Goal: Task Accomplishment & Management: Use online tool/utility

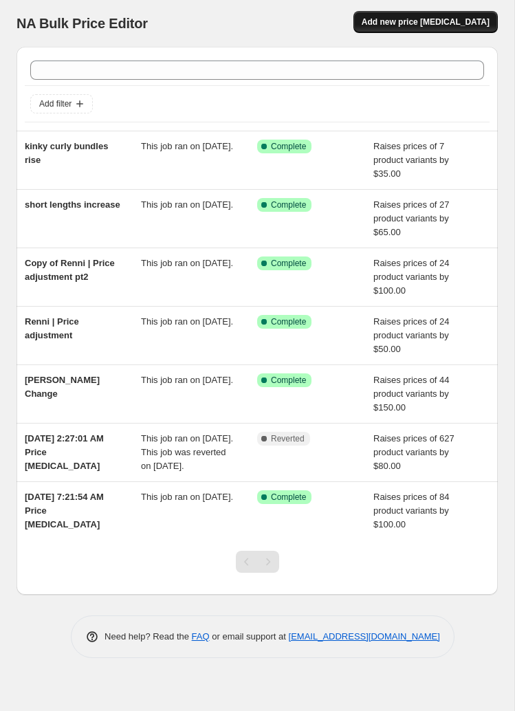
click at [431, 24] on span "Add new price change job" at bounding box center [426, 22] width 128 height 11
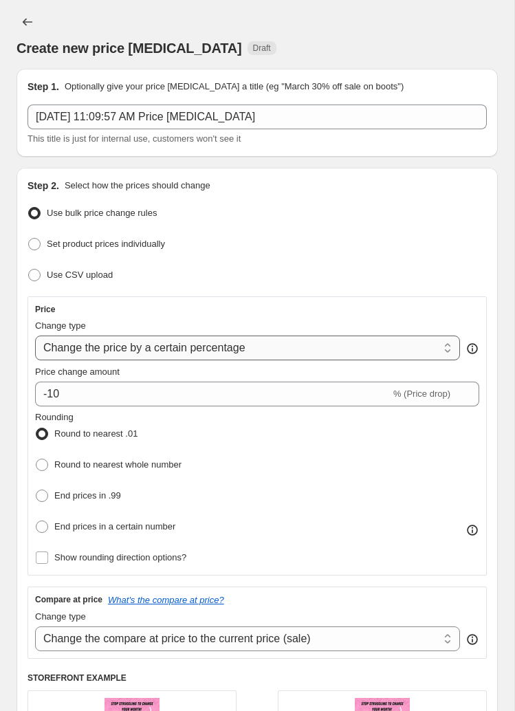
click at [255, 353] on select "Change the price to a certain amount Change the price by a certain amount Chang…" at bounding box center [247, 348] width 425 height 25
select select "by"
click at [35, 336] on select "Change the price to a certain amount Change the price by a certain amount Chang…" at bounding box center [247, 348] width 425 height 25
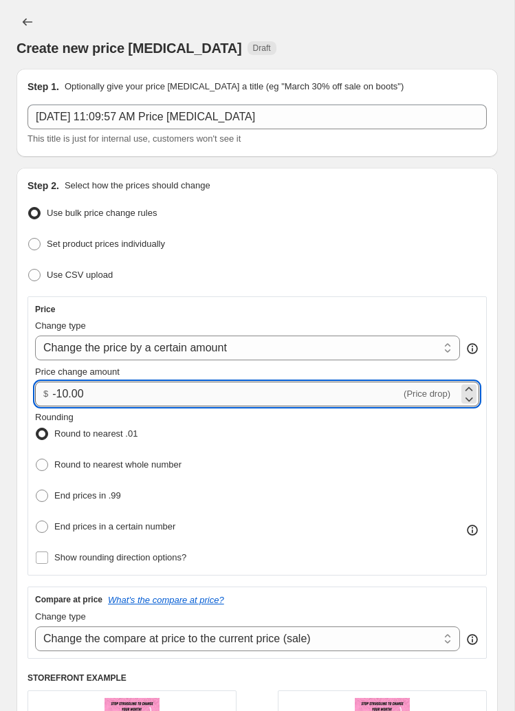
click at [151, 389] on input "-10.00" at bounding box center [226, 394] width 349 height 25
drag, startPoint x: 151, startPoint y: 389, endPoint x: 31, endPoint y: 384, distance: 119.8
click at [38, 387] on div "$ -10.00 (Price drop)" at bounding box center [257, 394] width 444 height 25
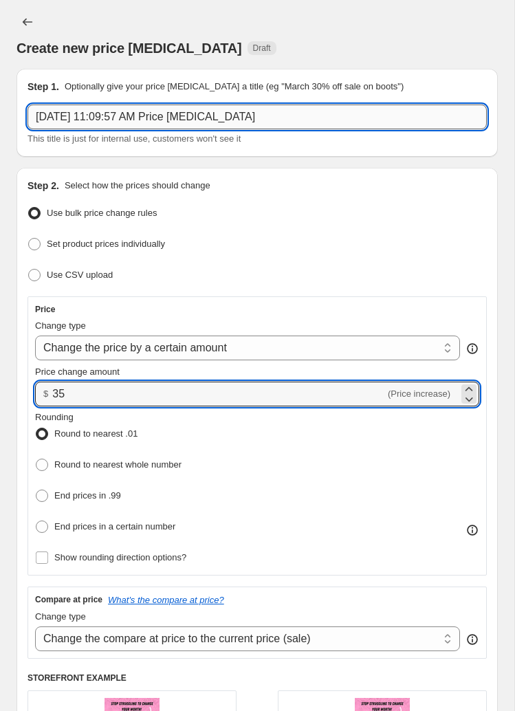
type input "35.00"
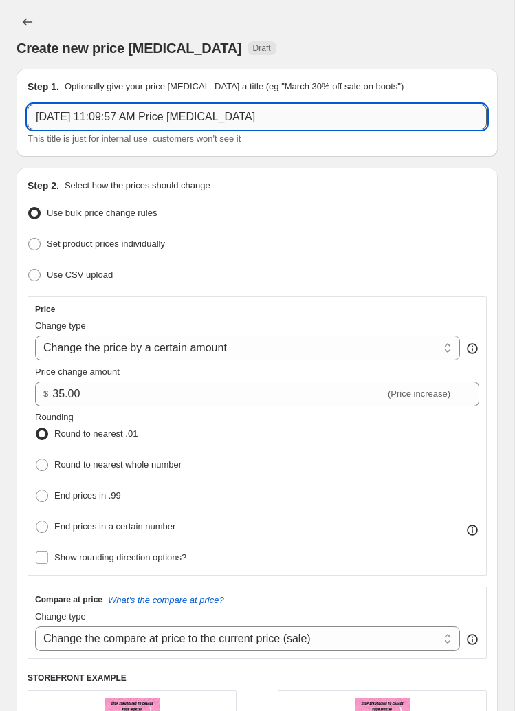
click at [271, 112] on input "Aug 23, 2025, 11:09:57 AM Price change job" at bounding box center [258, 117] width 460 height 25
drag, startPoint x: 69, startPoint y: 109, endPoint x: -52, endPoint y: 101, distance: 120.6
click at [0, 101] on html "Home Settings Plans Skip to content Create new price change job. This page is r…" at bounding box center [257, 355] width 515 height 711
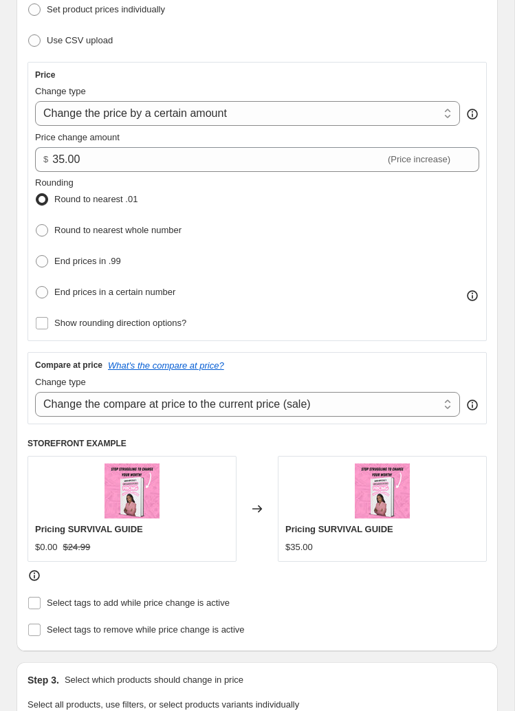
scroll to position [250, 0]
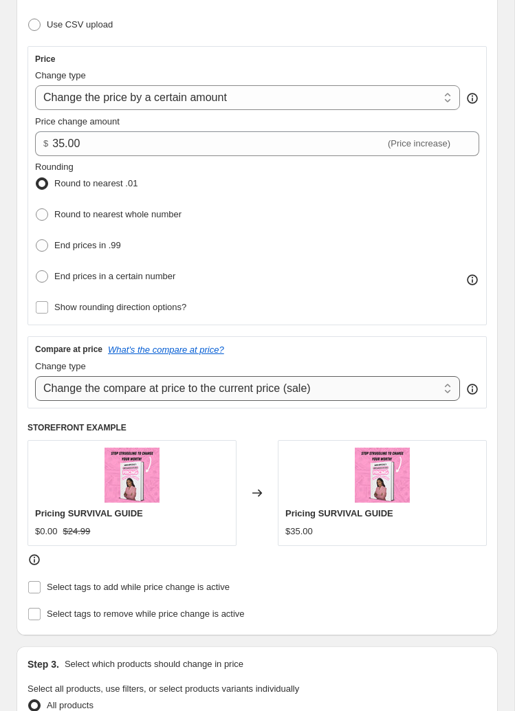
type input "kinky curl price increase"
click at [109, 376] on select "Change the compare at price to the current price (sale) Change the compare at p…" at bounding box center [247, 388] width 425 height 25
select select "remove"
click at [35, 376] on select "Change the compare at price to the current price (sale) Change the compare at p…" at bounding box center [247, 388] width 425 height 25
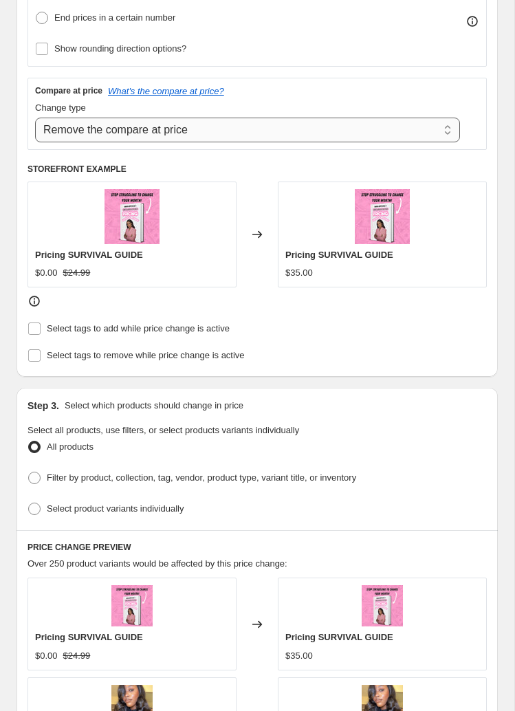
scroll to position [565, 0]
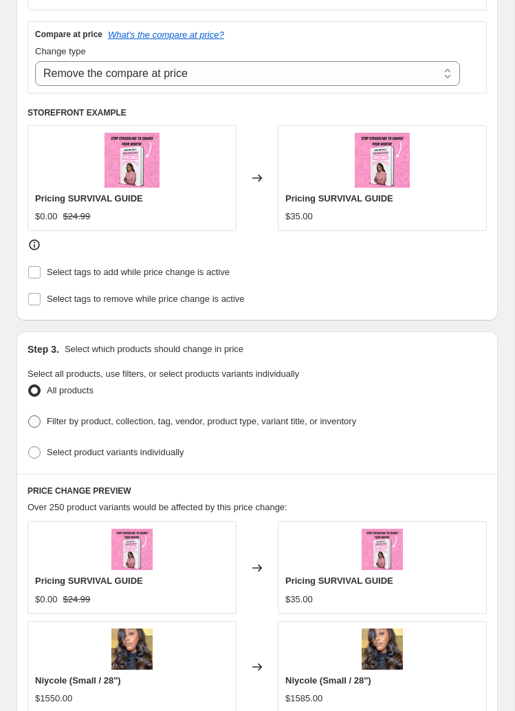
click at [45, 412] on label "Filter by product, collection, tag, vendor, product type, variant title, or inv…" at bounding box center [192, 421] width 329 height 19
click at [29, 416] on input "Filter by product, collection, tag, vendor, product type, variant title, or inv…" at bounding box center [28, 416] width 1 height 1
radio input "true"
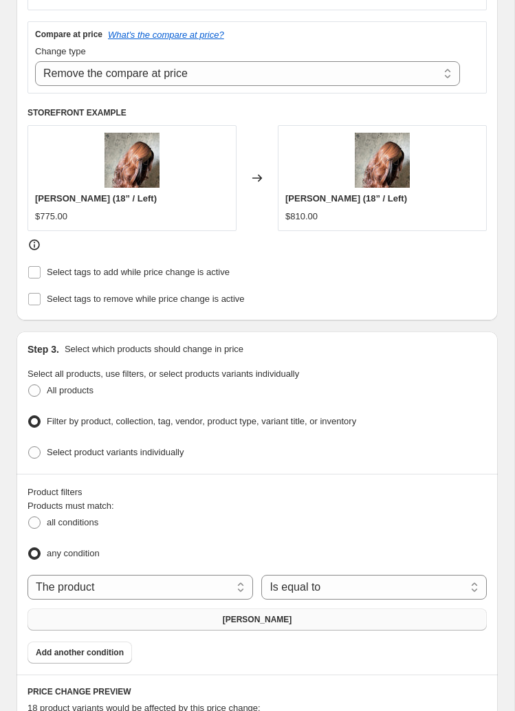
click at [132, 612] on button "Adrianna" at bounding box center [258, 620] width 460 height 22
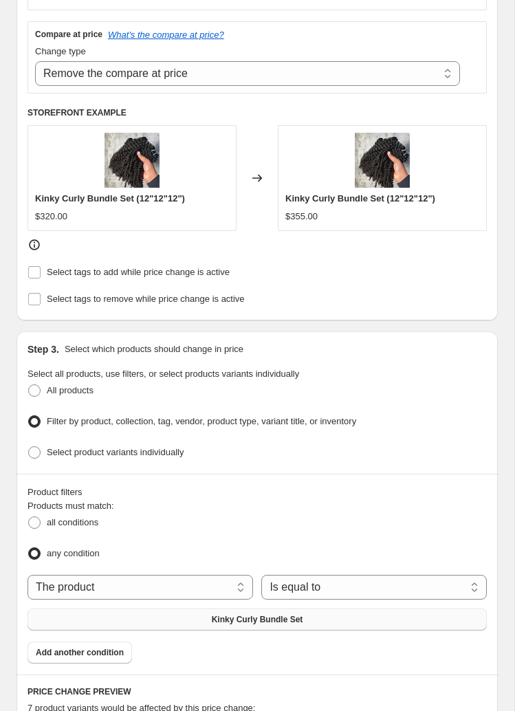
click at [118, 609] on button "Kinky Curly Bundle Set" at bounding box center [258, 620] width 460 height 22
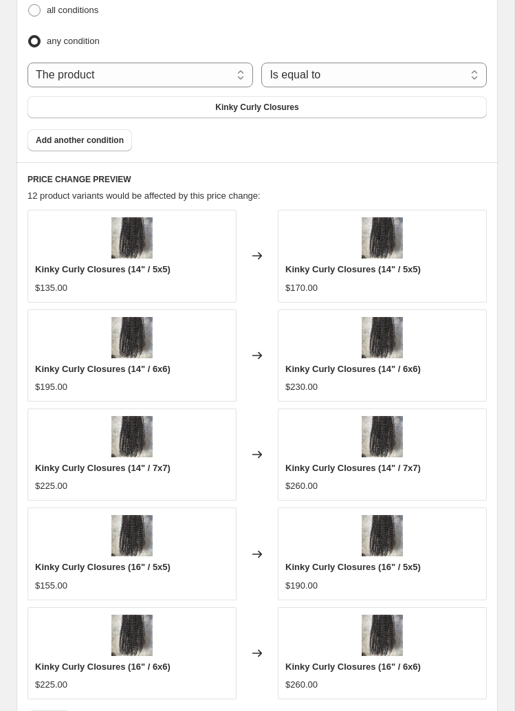
scroll to position [1348, 0]
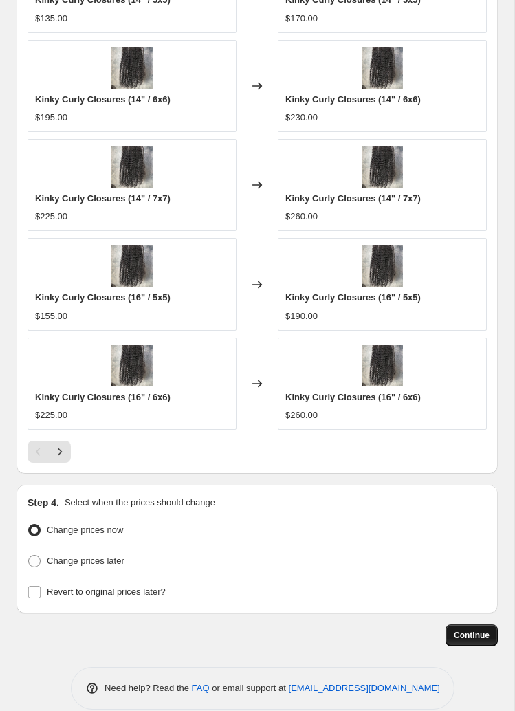
click at [478, 625] on button "Continue" at bounding box center [472, 636] width 52 height 22
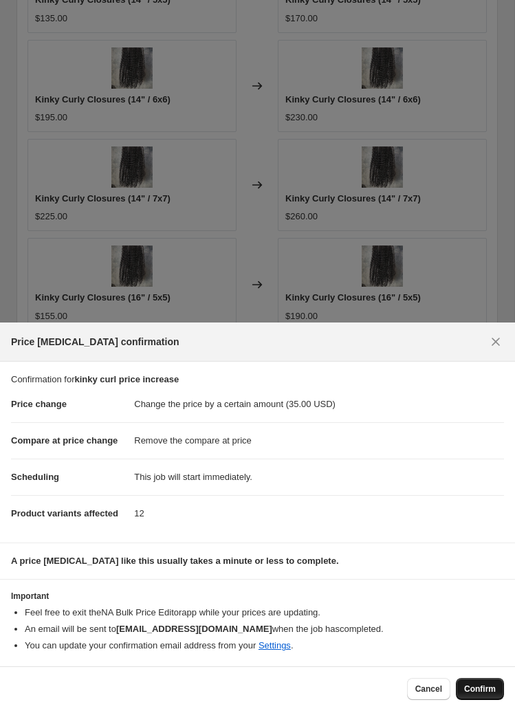
click at [479, 681] on button "Confirm" at bounding box center [480, 689] width 48 height 22
type input "kinky curl price increase"
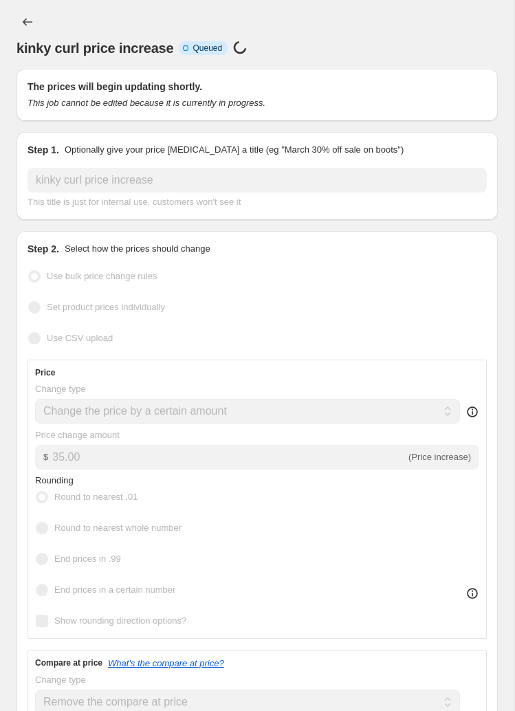
select select "by"
select select "remove"
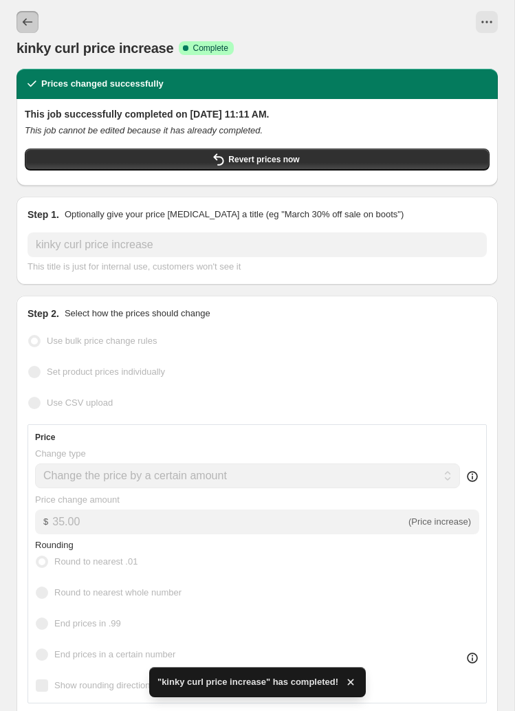
click at [30, 23] on icon "Price change jobs" at bounding box center [28, 22] width 14 height 14
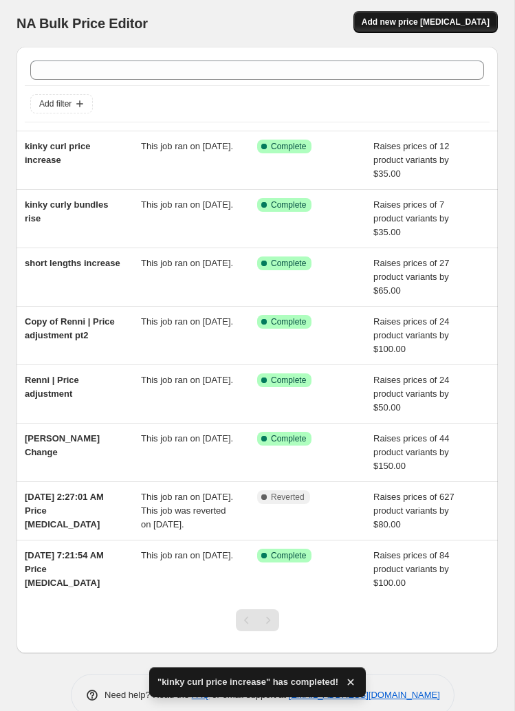
click at [407, 19] on span "Add new price change job" at bounding box center [426, 22] width 128 height 11
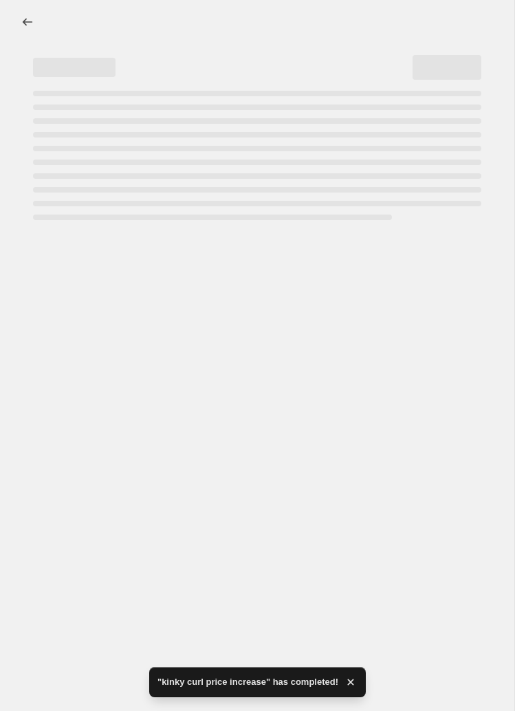
select select "percentage"
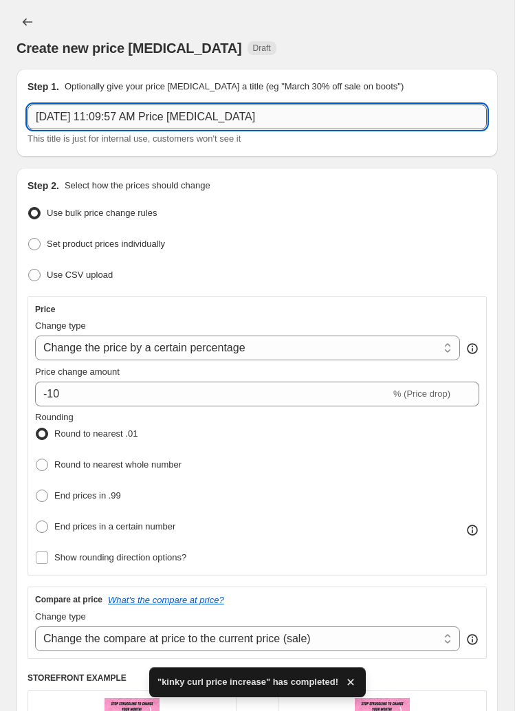
click at [100, 124] on input "Aug 23, 2025, 11:09:57 AM Price change job" at bounding box center [258, 117] width 460 height 25
drag, startPoint x: 297, startPoint y: 125, endPoint x: -43, endPoint y: 109, distance: 340.2
click at [0, 109] on html "Home Settings Plans Skip to content Create new price change job. This page is r…" at bounding box center [257, 355] width 515 height 711
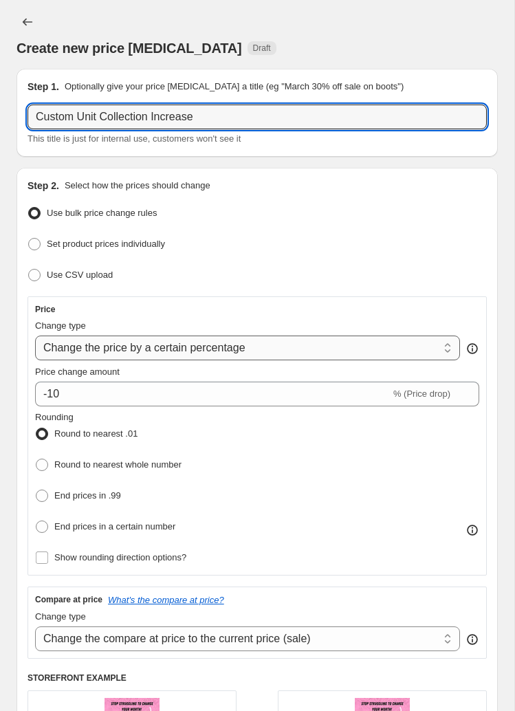
type input "Custom Unit Collection Increase"
click at [182, 349] on select "Change the price to a certain amount Change the price by a certain amount Chang…" at bounding box center [247, 348] width 425 height 25
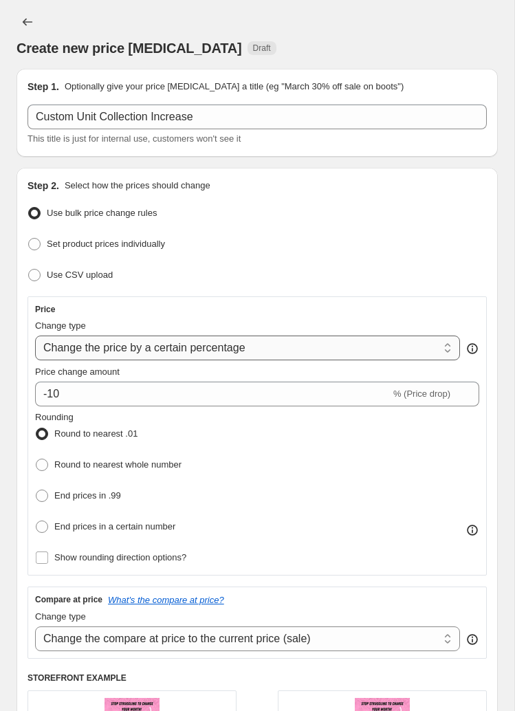
select select "by"
click at [35, 336] on select "Change the price to a certain amount Change the price by a certain amount Chang…" at bounding box center [247, 348] width 425 height 25
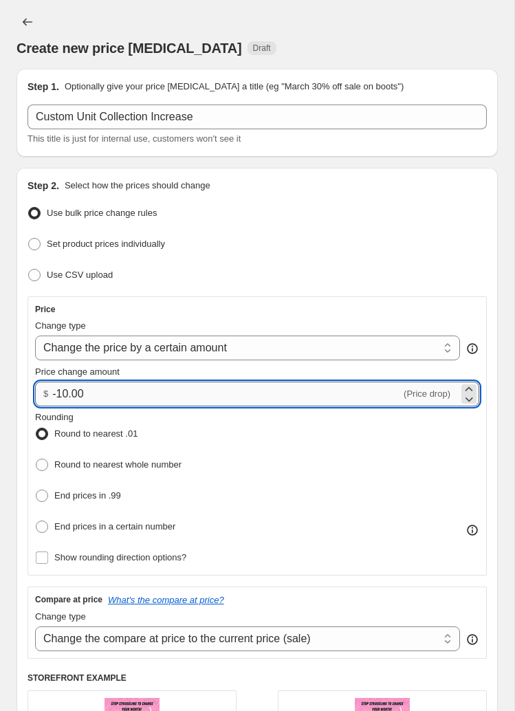
click at [110, 398] on input "-10.00" at bounding box center [226, 394] width 349 height 25
drag, startPoint x: 103, startPoint y: 391, endPoint x: -9, endPoint y: 389, distance: 111.5
click at [0, 389] on html "Home Settings Plans Skip to content Create new price change job. This page is r…" at bounding box center [257, 355] width 515 height 711
type input "0"
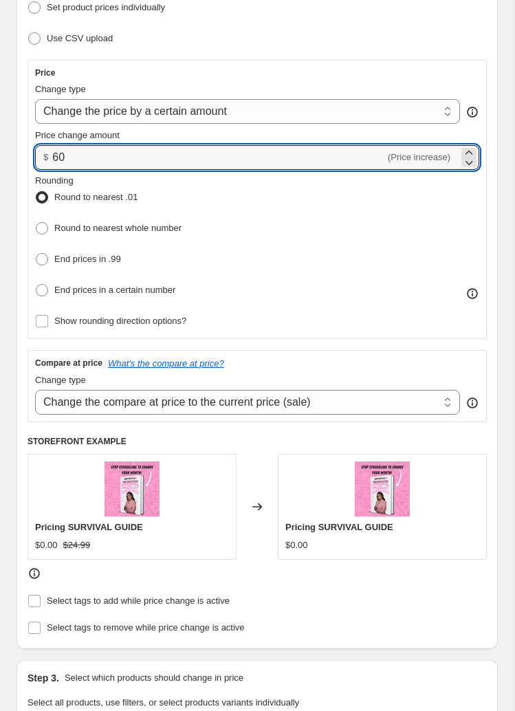
scroll to position [348, 0]
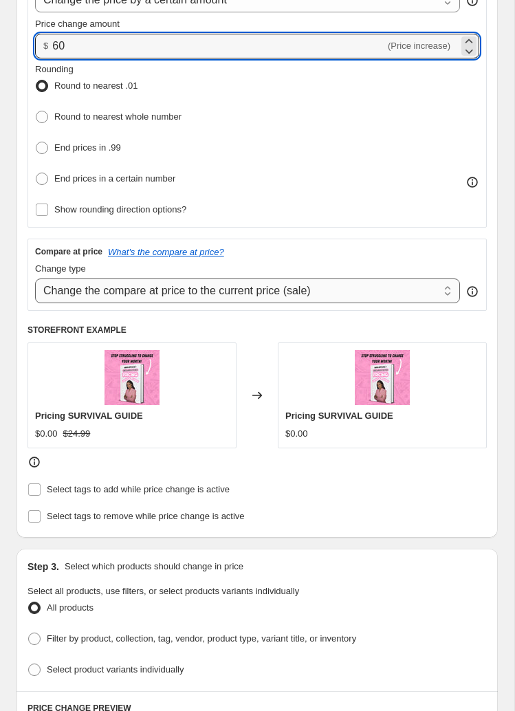
type input "60.00"
click at [215, 285] on select "Change the compare at price to the current price (sale) Change the compare at p…" at bounding box center [247, 291] width 425 height 25
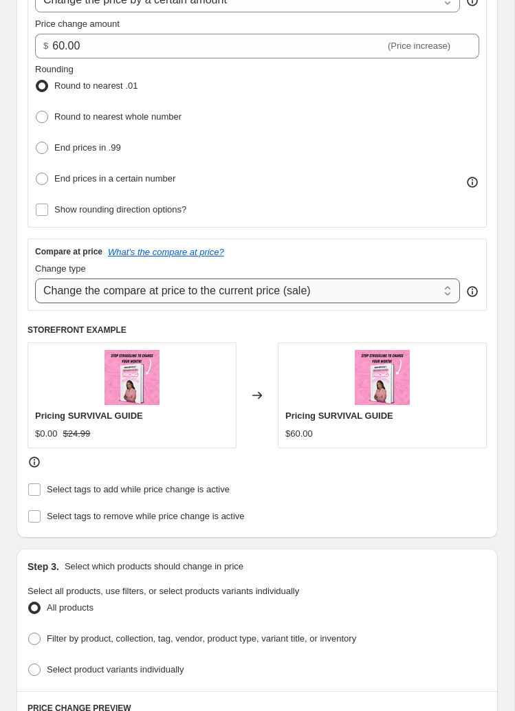
select select "remove"
click at [35, 279] on select "Change the compare at price to the current price (sale) Change the compare at p…" at bounding box center [247, 291] width 425 height 25
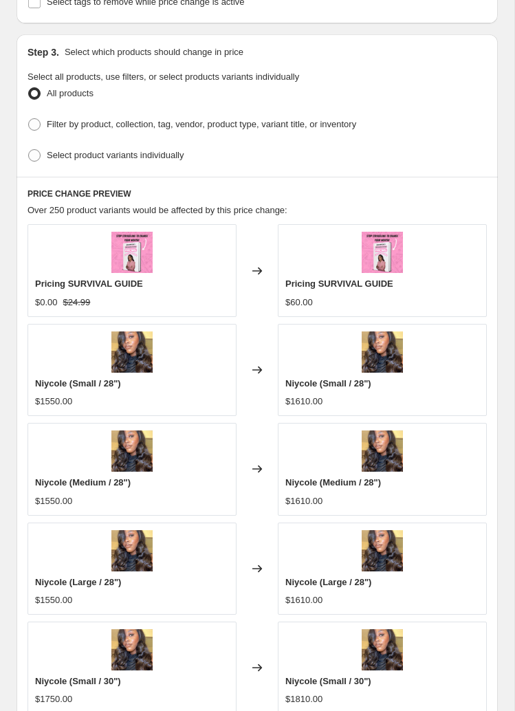
scroll to position [865, 0]
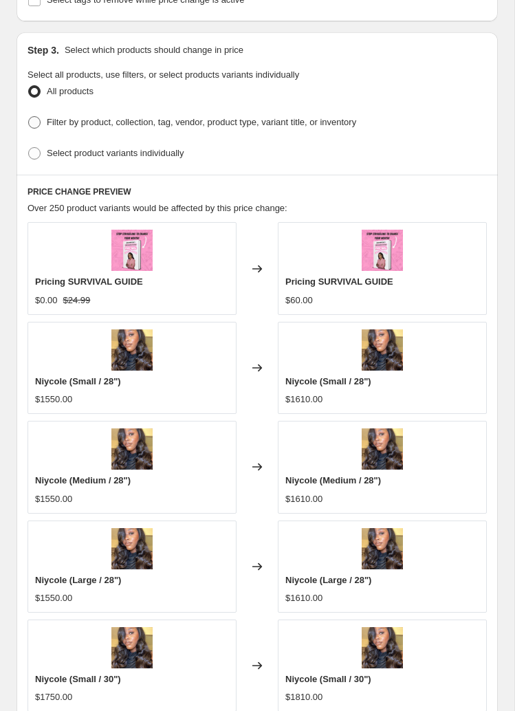
click at [39, 116] on span at bounding box center [34, 122] width 12 height 12
click at [29, 116] on input "Filter by product, collection, tag, vendor, product type, variant title, or inv…" at bounding box center [28, 116] width 1 height 1
radio input "true"
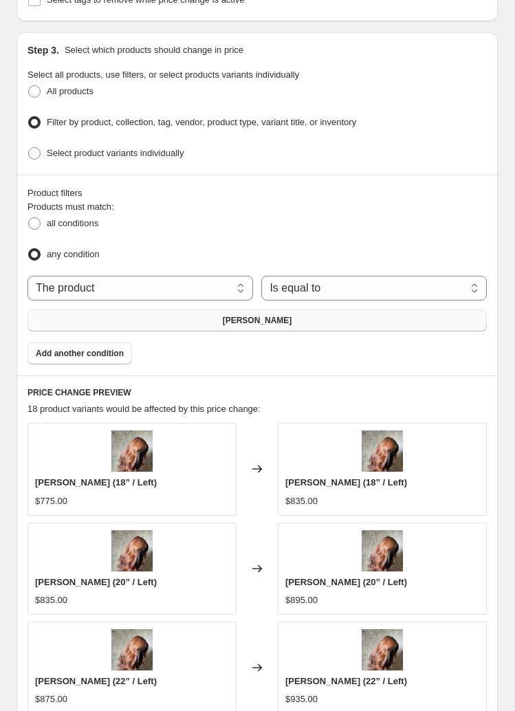
click at [147, 310] on button "Adrianna" at bounding box center [258, 321] width 460 height 22
click at [317, 276] on select "Is equal to Is not equal to" at bounding box center [374, 288] width 226 height 25
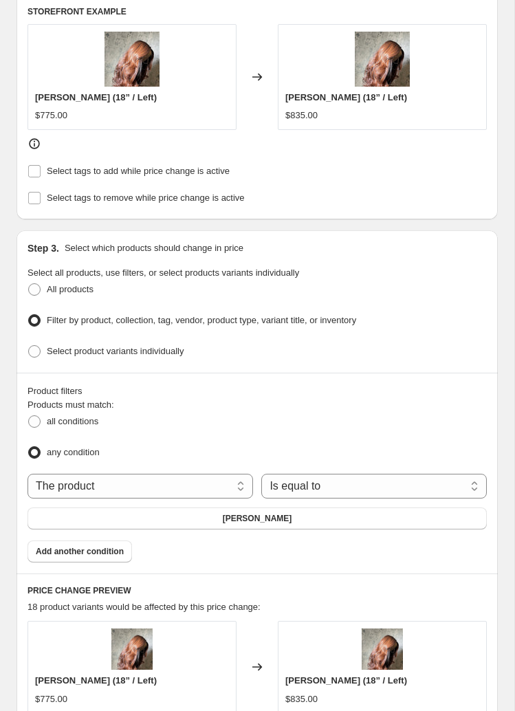
scroll to position [661, 0]
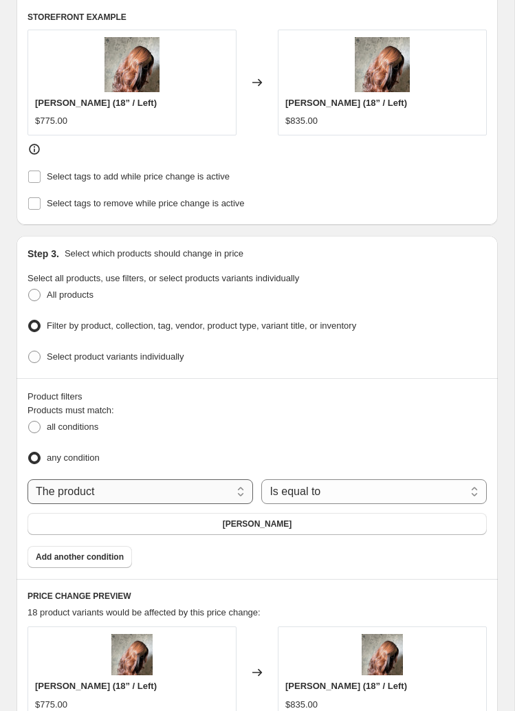
click at [127, 479] on select "The product The product's collection The product's tag The product's vendor The…" at bounding box center [141, 491] width 226 height 25
select select "collection"
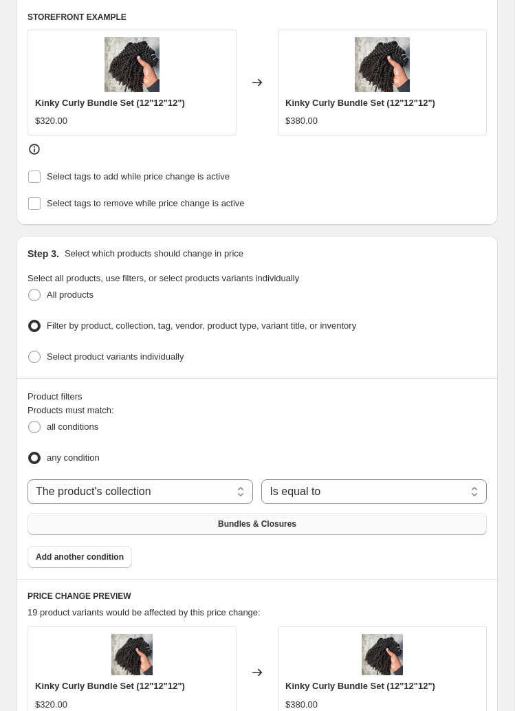
click at [94, 513] on button "Bundles & Closures" at bounding box center [258, 524] width 460 height 22
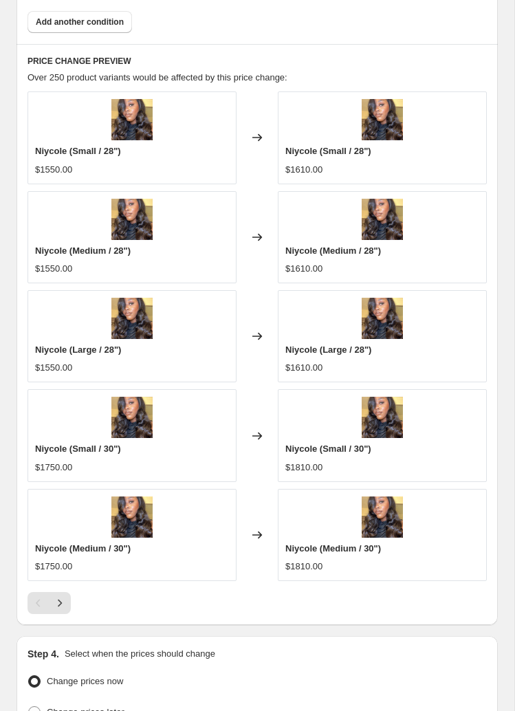
scroll to position [1348, 0]
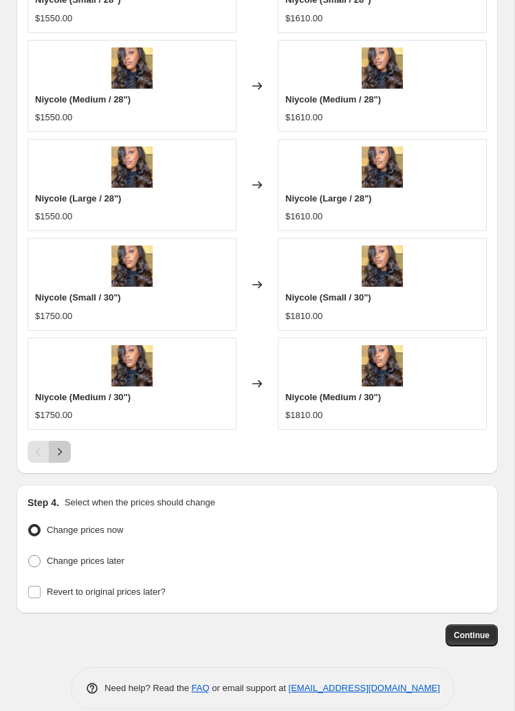
click at [61, 445] on icon "Next" at bounding box center [60, 452] width 14 height 14
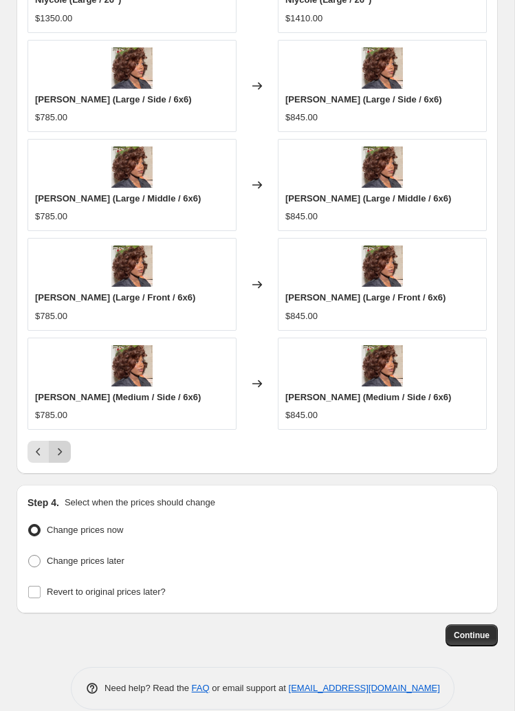
click at [61, 445] on icon "Next" at bounding box center [60, 452] width 14 height 14
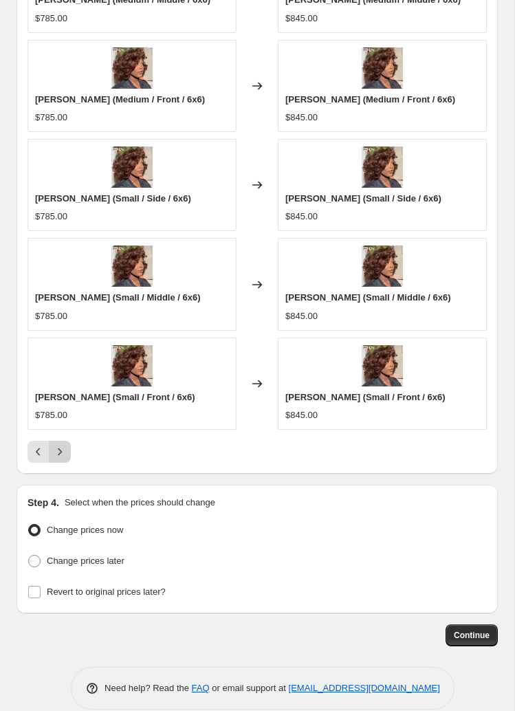
click at [62, 445] on icon "Next" at bounding box center [60, 452] width 14 height 14
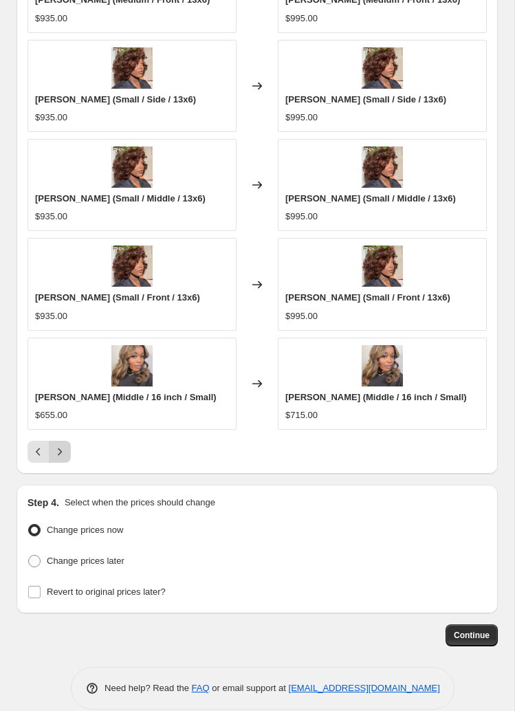
click at [62, 445] on icon "Next" at bounding box center [60, 452] width 14 height 14
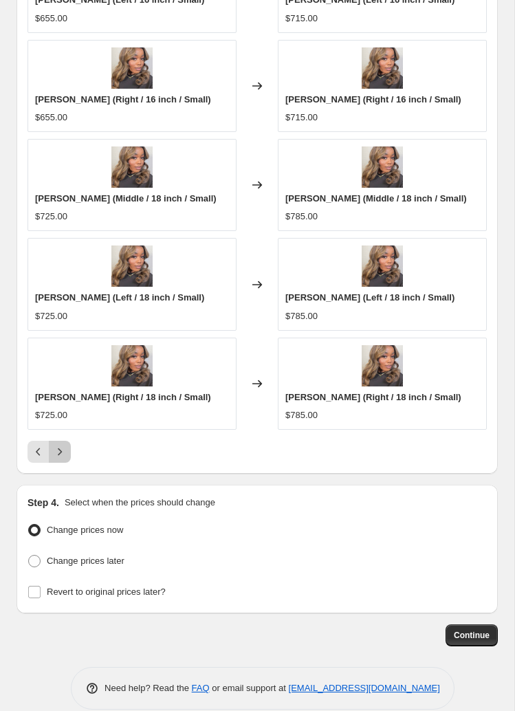
click at [62, 445] on icon "Next" at bounding box center [60, 452] width 14 height 14
click at [63, 445] on icon "Next" at bounding box center [60, 452] width 14 height 14
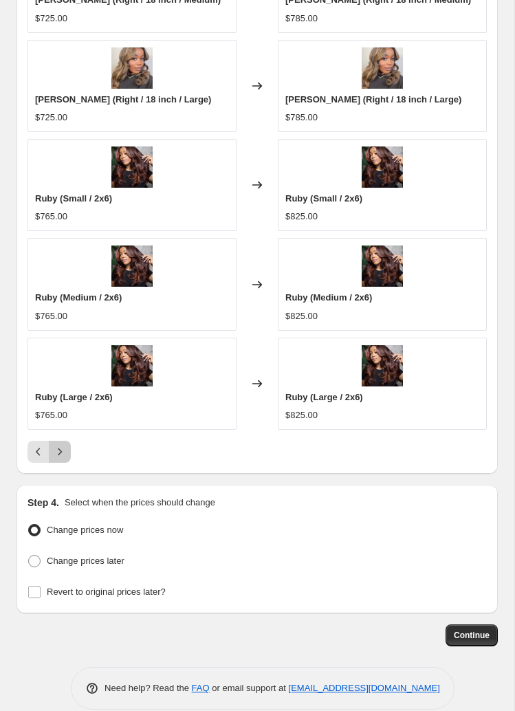
click at [63, 445] on icon "Next" at bounding box center [60, 452] width 14 height 14
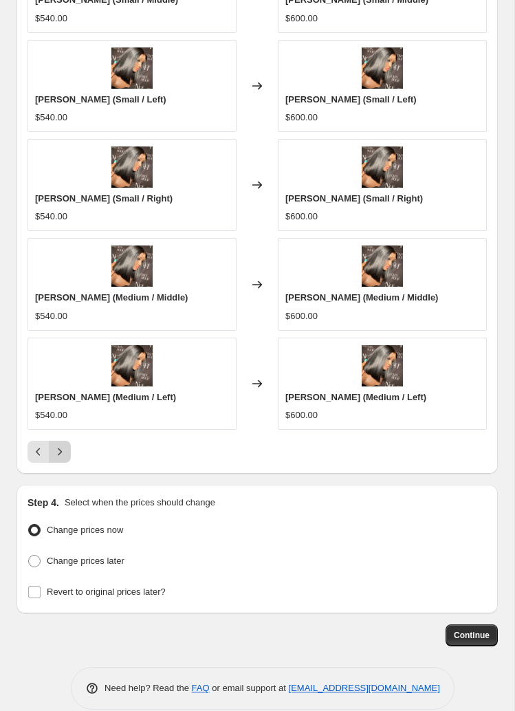
click at [63, 445] on icon "Next" at bounding box center [60, 452] width 14 height 14
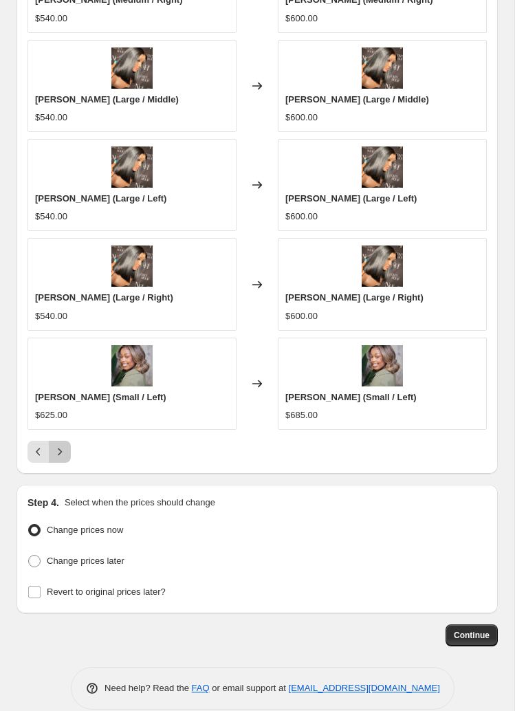
click at [63, 445] on icon "Next" at bounding box center [60, 452] width 14 height 14
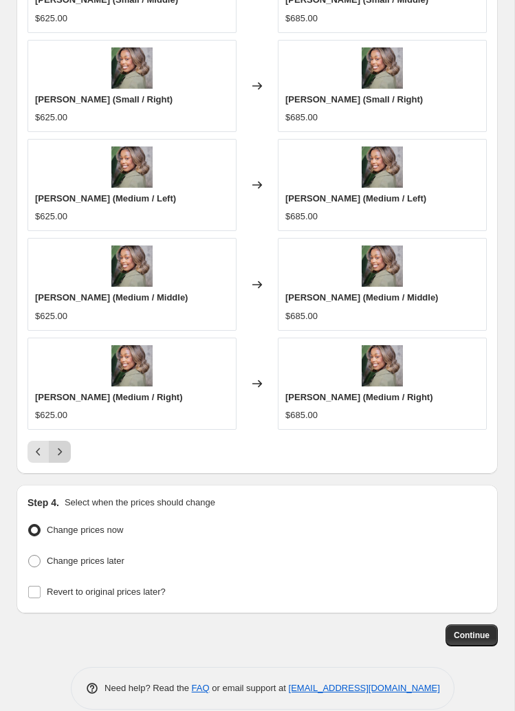
click at [62, 445] on icon "Next" at bounding box center [60, 452] width 14 height 14
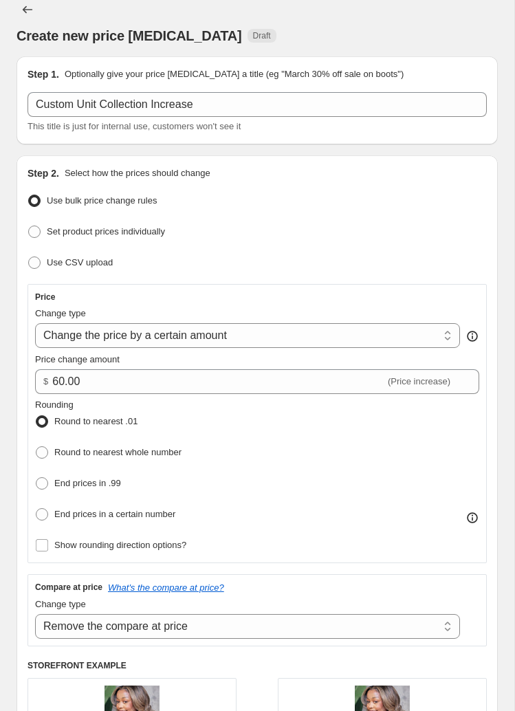
scroll to position [0, 0]
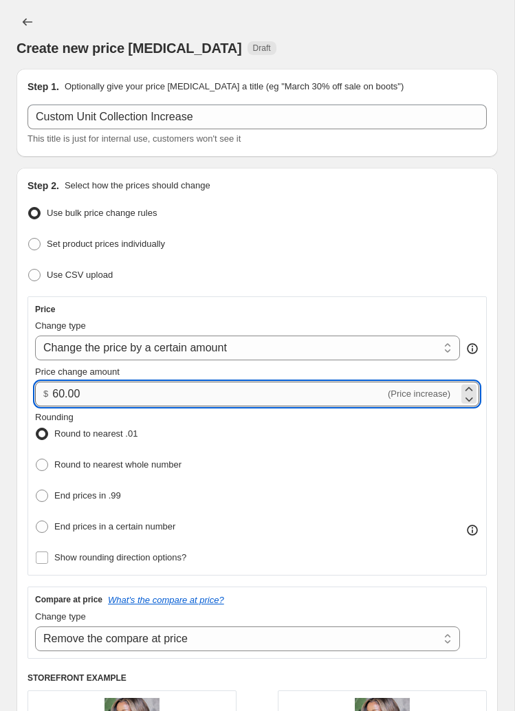
click at [59, 394] on input "60.00" at bounding box center [218, 394] width 333 height 25
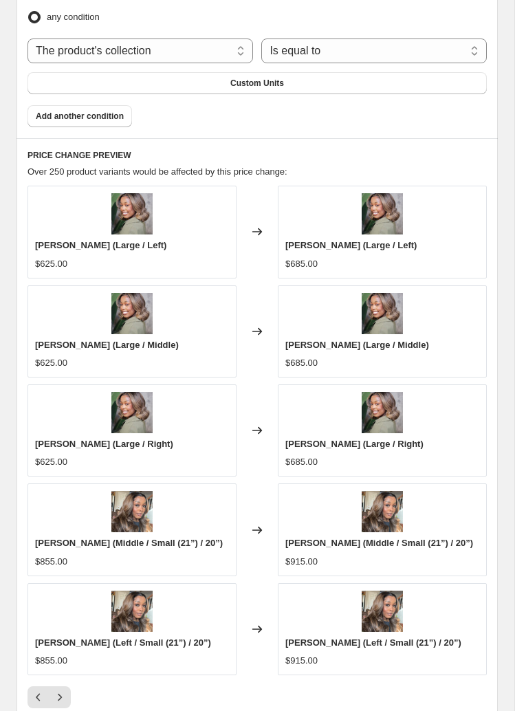
scroll to position [1348, 0]
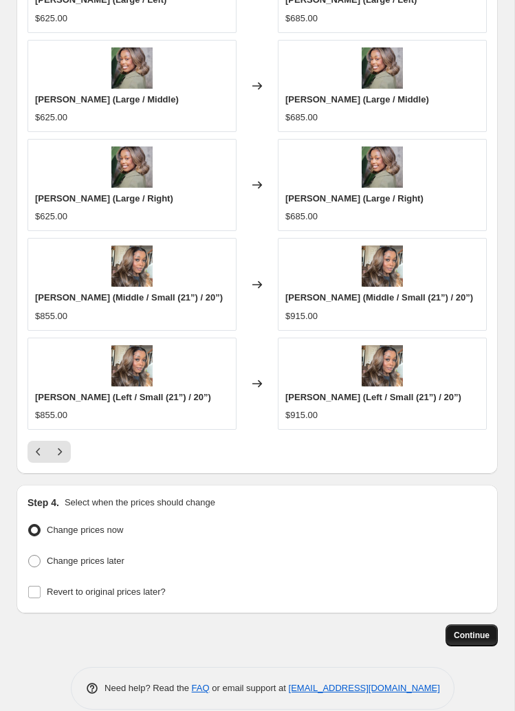
type input "50.00"
click at [457, 630] on span "Continue" at bounding box center [472, 635] width 36 height 11
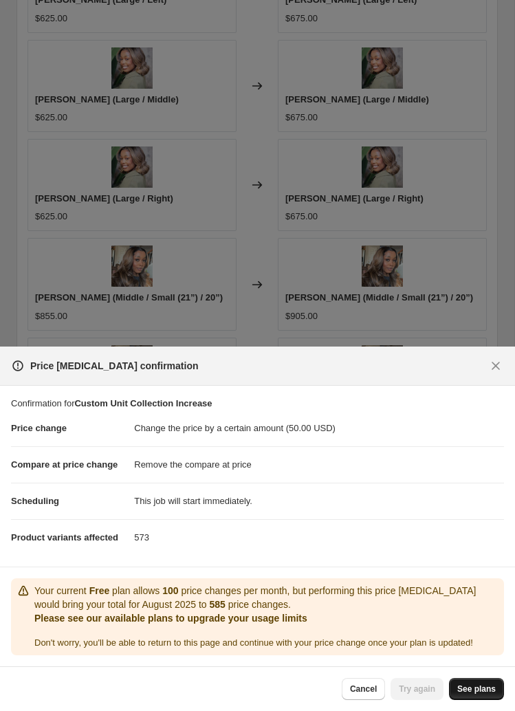
click at [478, 698] on link "See plans" at bounding box center [476, 689] width 55 height 22
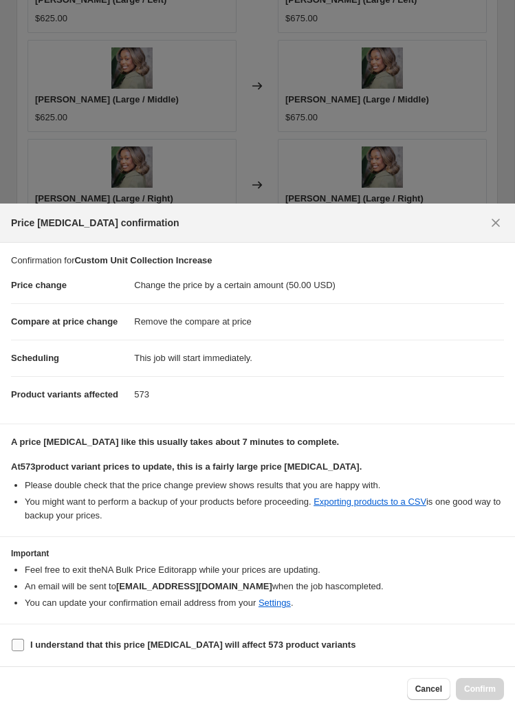
click at [19, 649] on input "I understand that this price change job will affect 573 product variants" at bounding box center [18, 645] width 12 height 12
checkbox input "true"
click at [490, 684] on span "Confirm" at bounding box center [480, 689] width 32 height 11
type input "Custom Unit Collection Increase"
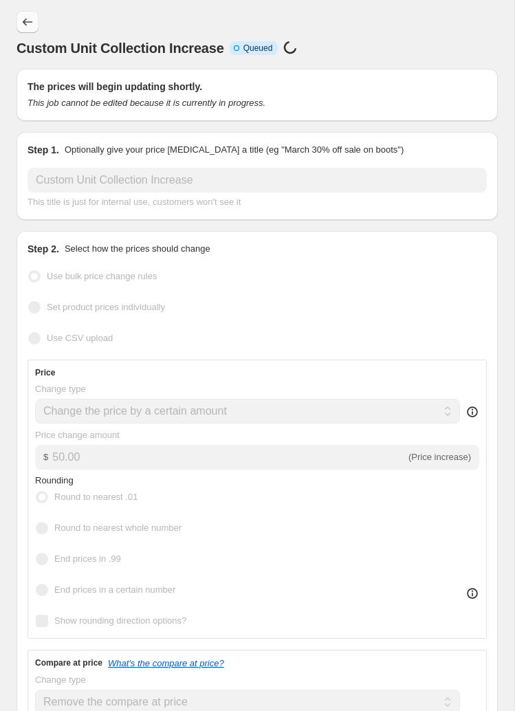
click at [23, 19] on icon "Price change jobs" at bounding box center [28, 22] width 14 height 14
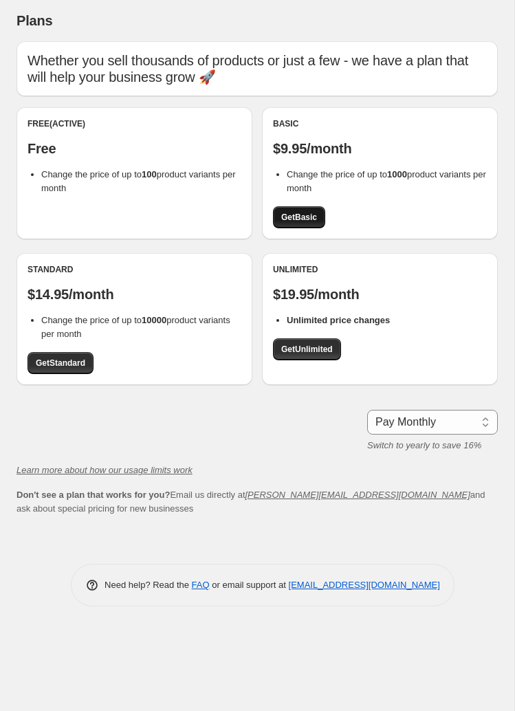
click at [307, 226] on link "Get Basic" at bounding box center [299, 217] width 52 height 22
